Goal: Find specific page/section

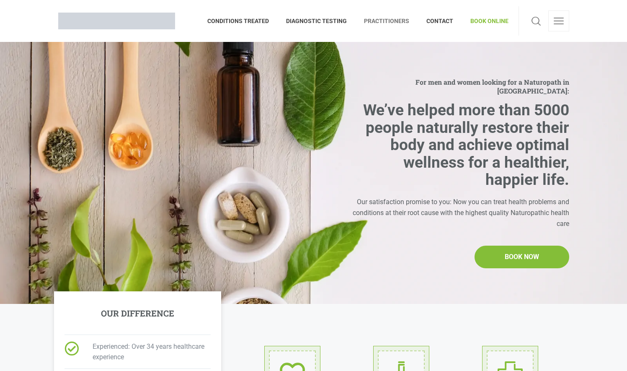
click at [397, 20] on span "PRACTITIONERS" at bounding box center [387, 20] width 62 height 13
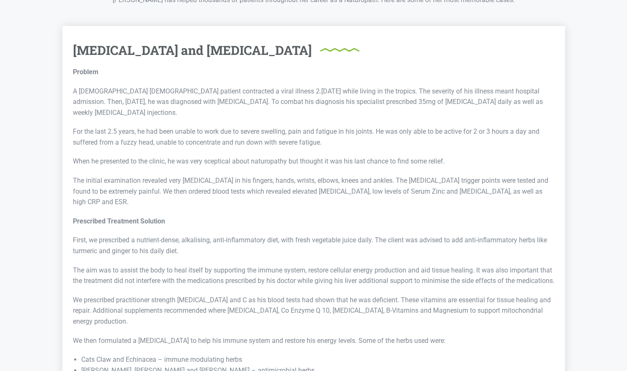
scroll to position [2304, 0]
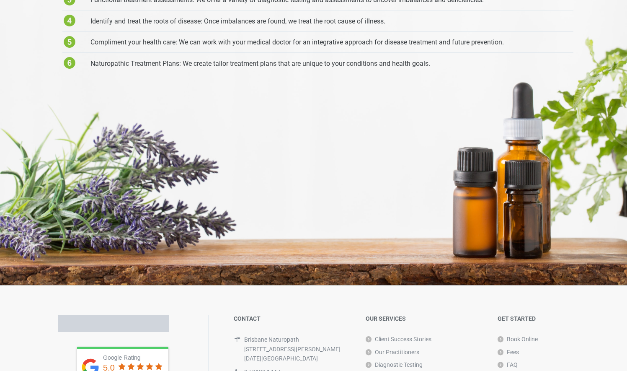
scroll to position [2404, 0]
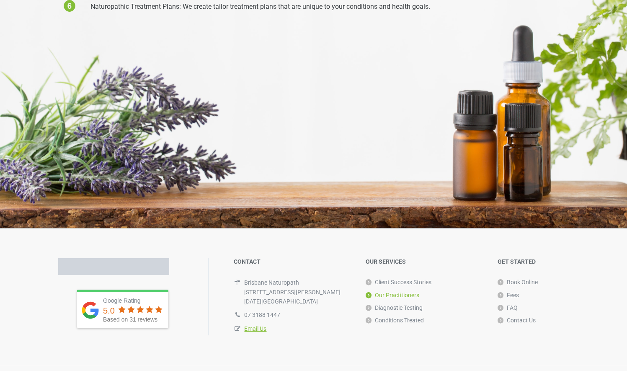
click at [408, 289] on link "Our Practitioners" at bounding box center [393, 295] width 54 height 13
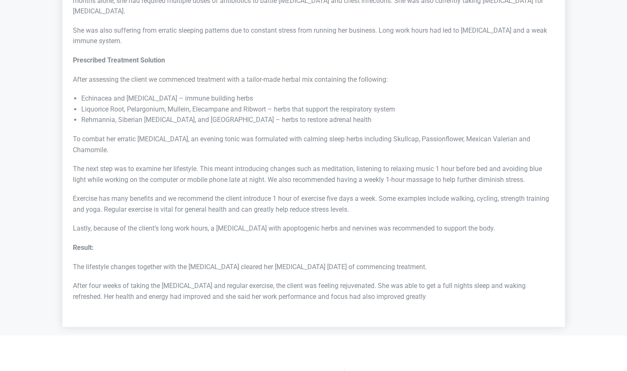
scroll to position [3216, 0]
